Goal: Check status: Check status

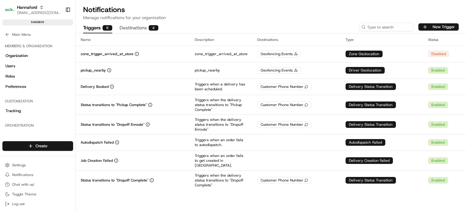
scroll to position [121, 0]
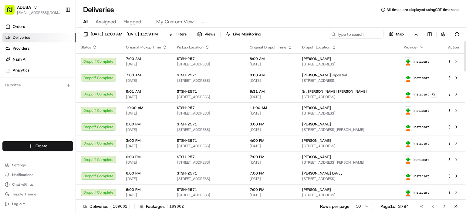
click at [266, 15] on div "All Assigned Flagged My Custom View" at bounding box center [271, 21] width 390 height 13
click at [133, 34] on span "[DATE] 12:00 AM - [DATE] 11:59 PM" at bounding box center [124, 34] width 67 height 5
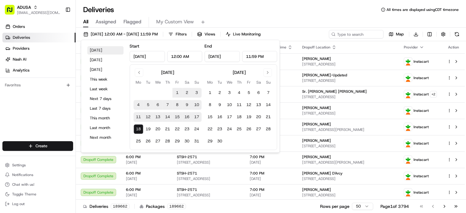
click at [96, 49] on button "Today" at bounding box center [105, 50] width 36 height 8
type input "Aug 18, 2025"
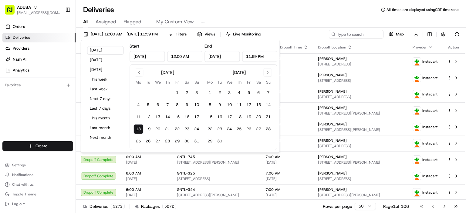
click at [310, 14] on div "Deliveries All times are displayed using CDT timezone" at bounding box center [271, 10] width 390 height 10
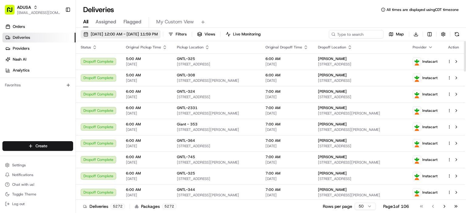
click at [125, 35] on span "08/18/2025 12:00 AM - 08/18/2025 11:59 PM" at bounding box center [124, 34] width 67 height 5
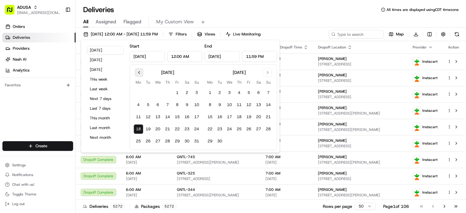
click at [138, 71] on button "Go to previous month" at bounding box center [139, 72] width 8 height 8
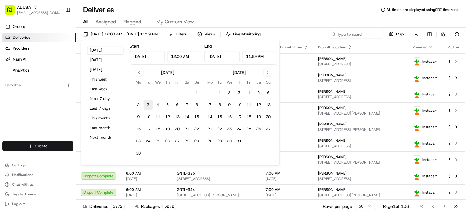
click at [146, 104] on button "3" at bounding box center [148, 105] width 10 height 10
type input "Jun 3, 2025"
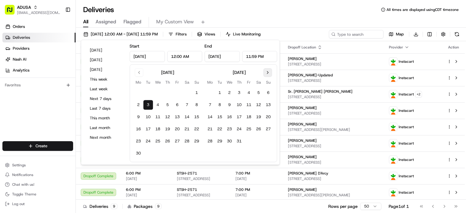
click at [270, 75] on button "Go to next month" at bounding box center [267, 72] width 8 height 8
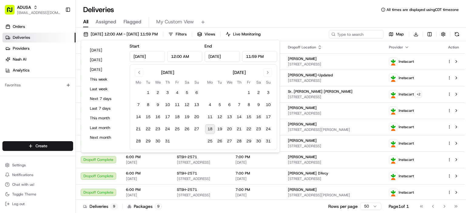
click at [207, 129] on button "18" at bounding box center [210, 129] width 10 height 10
type input "Aug 18, 2025"
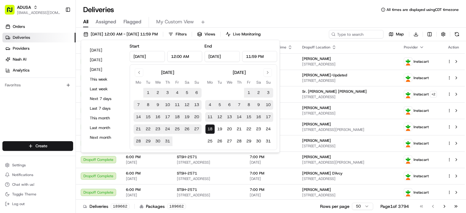
click at [342, 22] on div "All Assigned Flagged My Custom View" at bounding box center [271, 22] width 390 height 11
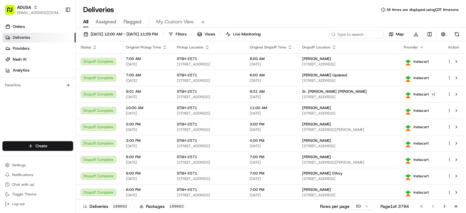
click at [342, 22] on div "All Assigned Flagged My Custom View" at bounding box center [271, 22] width 390 height 11
click at [332, 18] on div "All Assigned Flagged My Custom View" at bounding box center [271, 22] width 390 height 11
click at [354, 20] on div "All Assigned Flagged My Custom View" at bounding box center [271, 22] width 390 height 11
click at [344, 11] on div "Deliveries All times are displayed using CDT timezone" at bounding box center [271, 10] width 390 height 10
